Goal: Information Seeking & Learning: Learn about a topic

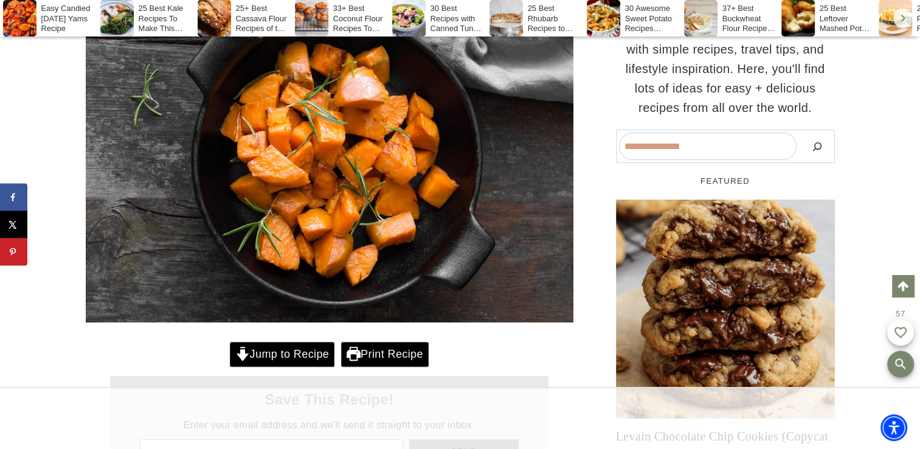
click at [283, 356] on link "Jump to Recipe" at bounding box center [282, 354] width 105 height 25
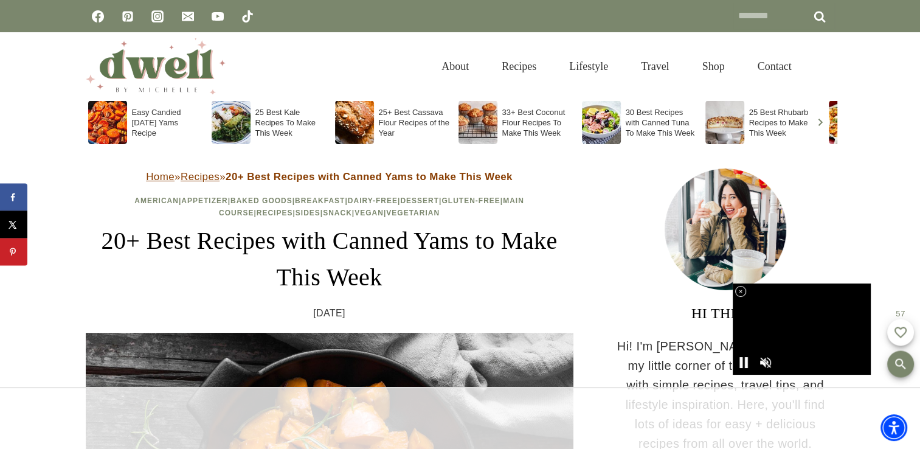
click at [150, 120] on div "Easy Candied [DATE] Yams Recipe" at bounding box center [147, 122] width 119 height 44
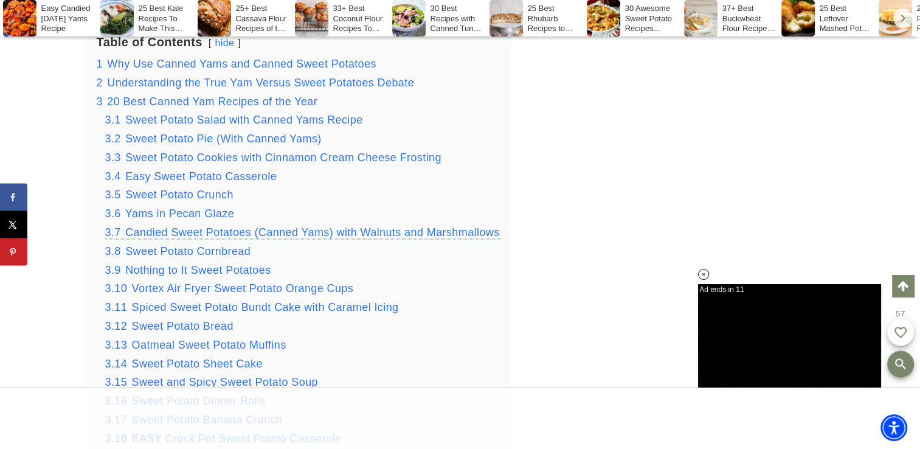
click at [266, 232] on span "Candied Sweet Potatoes (Canned Yams) with Walnuts and Marshmallows" at bounding box center [312, 232] width 374 height 12
